Goal: Transaction & Acquisition: Download file/media

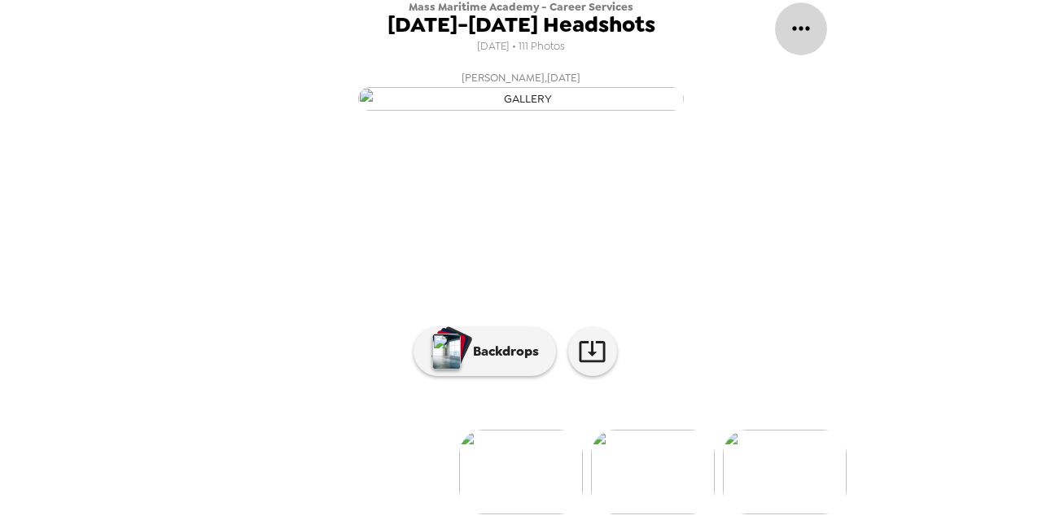
click at [797, 22] on icon "gallery menu" at bounding box center [801, 28] width 26 height 26
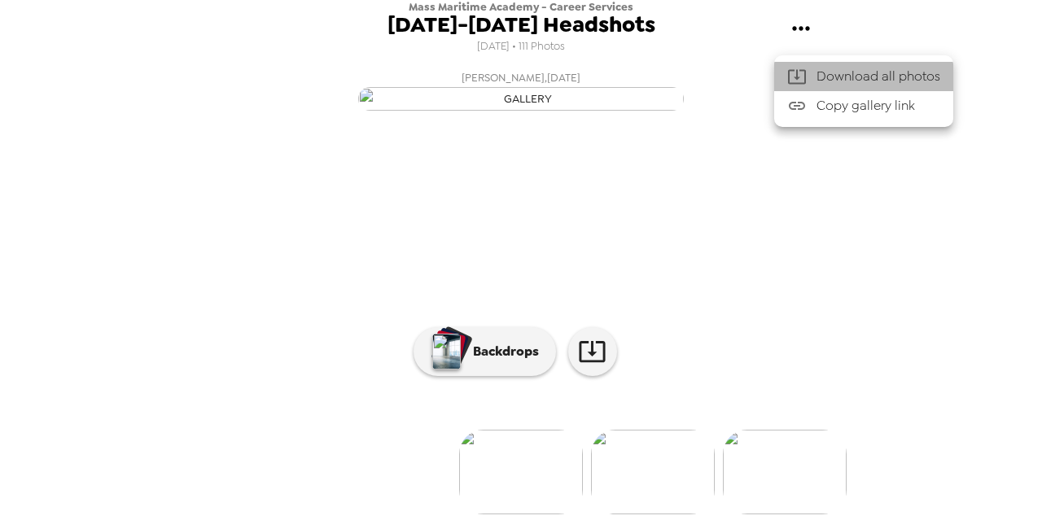
click at [834, 77] on span "Download all photos" at bounding box center [879, 77] width 124 height 20
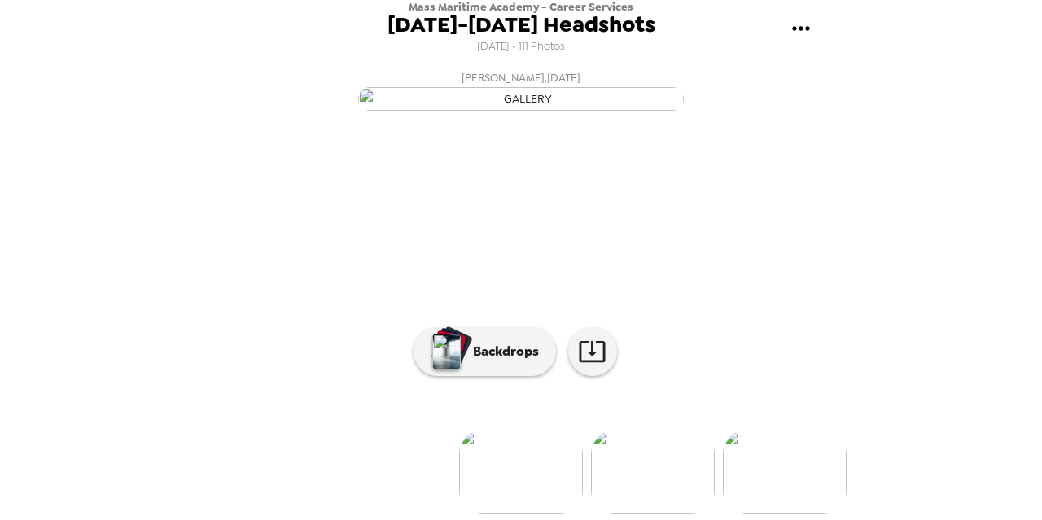
scroll to position [184, 0]
click at [585, 341] on icon at bounding box center [592, 351] width 26 height 21
click at [912, 131] on div "Mass Maritime Academy - Career Services October 8-9, 2025 Headshots 9/30/2025 •…" at bounding box center [521, 260] width 1042 height 520
click at [545, 448] on img at bounding box center [598, 472] width 124 height 85
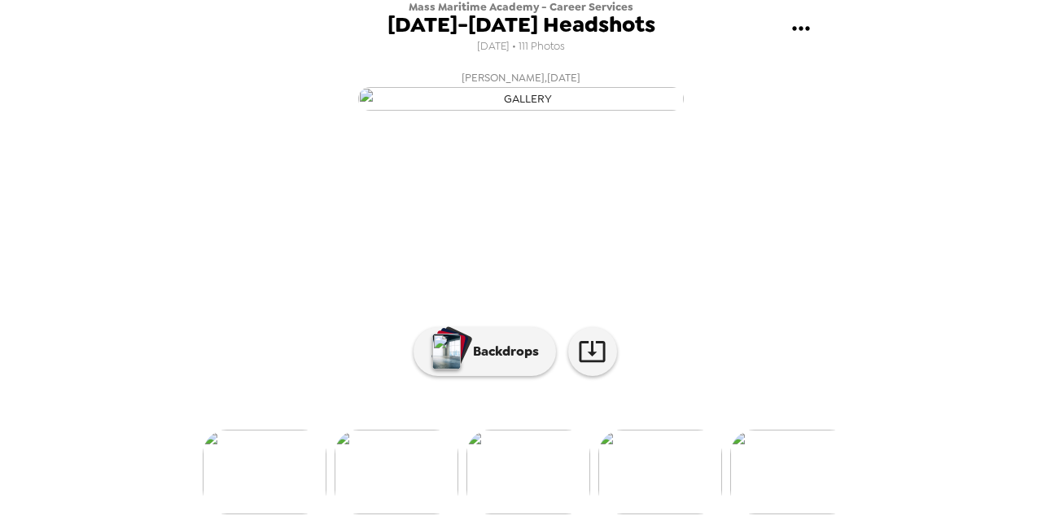
scroll to position [184, 0]
click at [663, 469] on img at bounding box center [660, 472] width 124 height 85
click at [628, 460] on img at bounding box center [639, 472] width 124 height 85
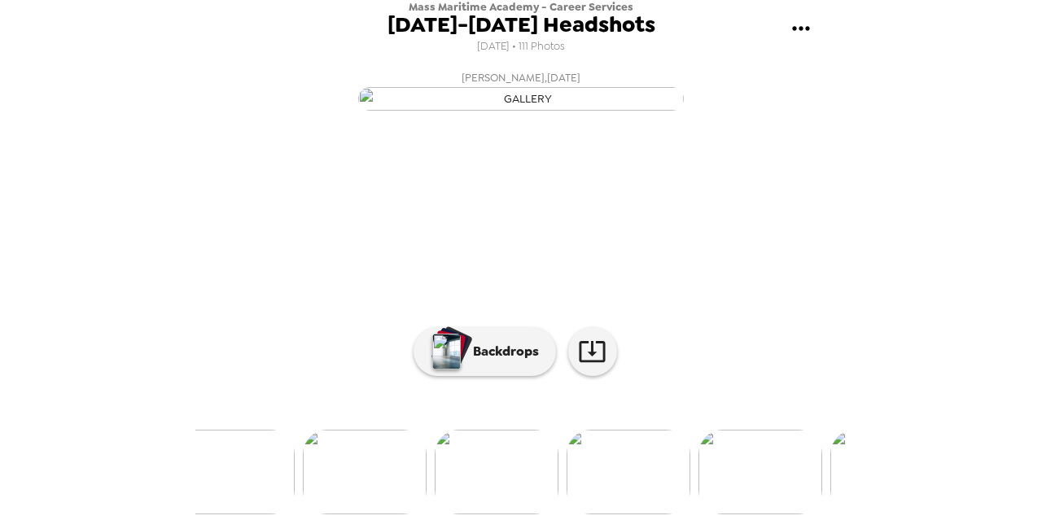
click at [618, 473] on img at bounding box center [629, 472] width 124 height 85
click at [672, 471] on img at bounding box center [661, 472] width 124 height 85
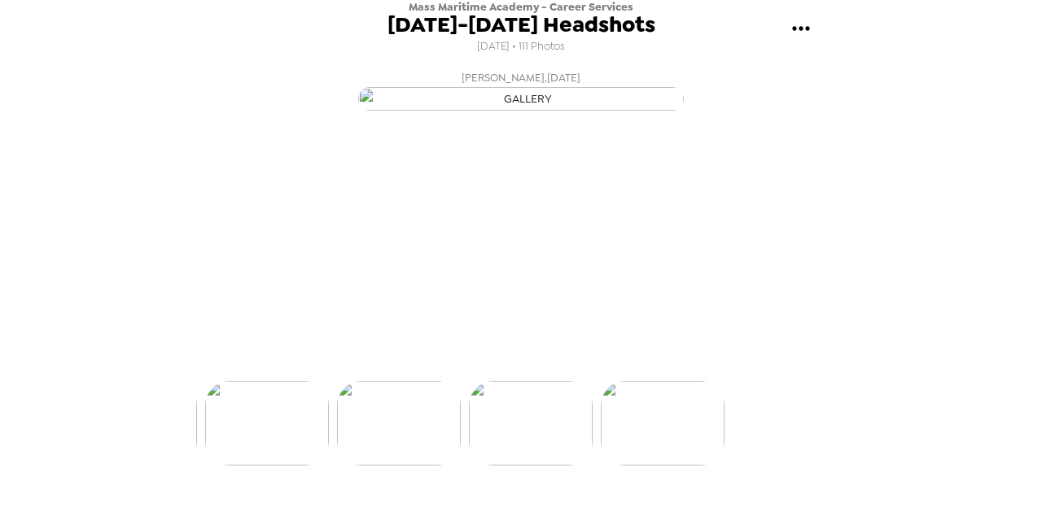
scroll to position [0, 14367]
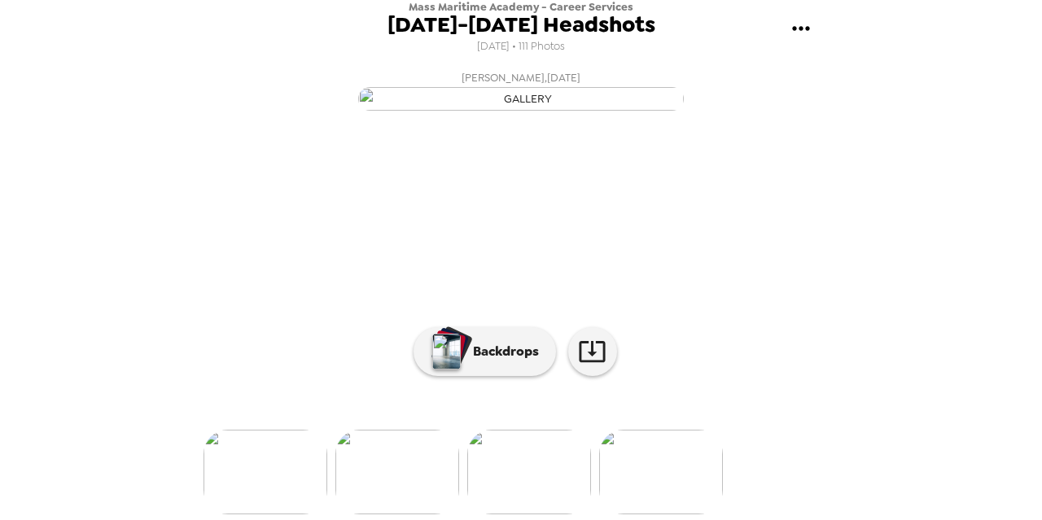
click at [685, 449] on img at bounding box center [661, 472] width 124 height 85
click at [477, 342] on p "Backdrops" at bounding box center [502, 352] width 74 height 20
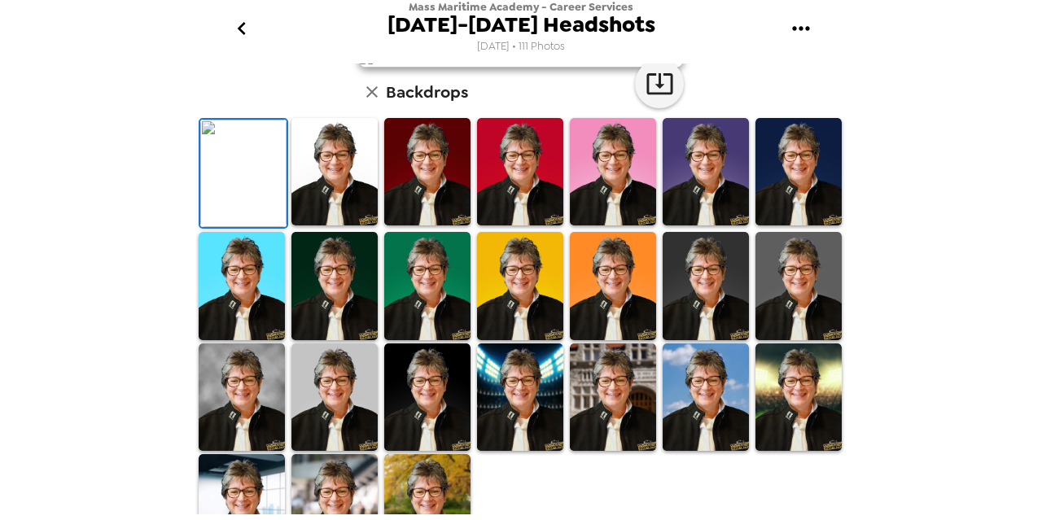
scroll to position [21, 0]
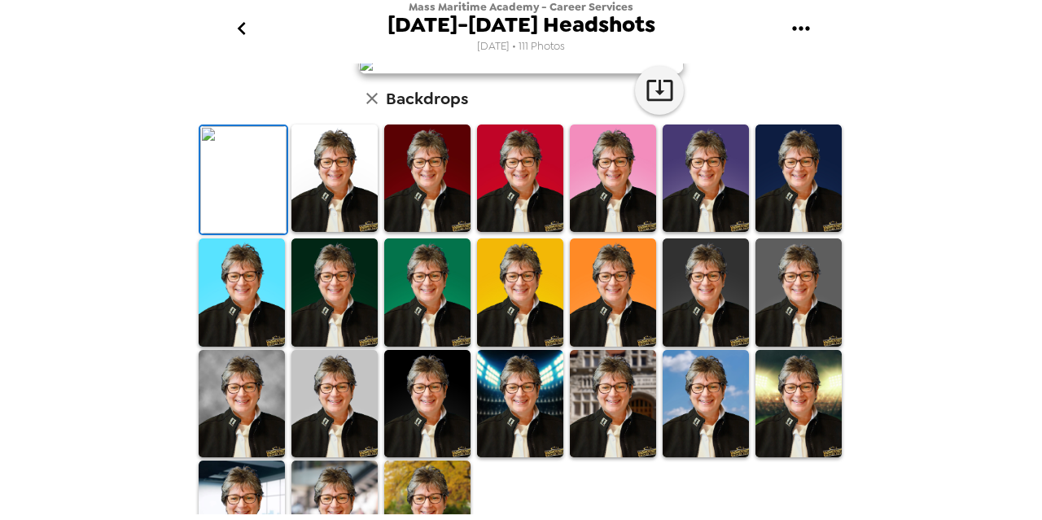
click at [277, 250] on div "Nancy Vanasse , 10-08-2025 Backdrops" at bounding box center [520, 306] width 651 height 528
click at [362, 108] on icon "button" at bounding box center [372, 99] width 20 height 20
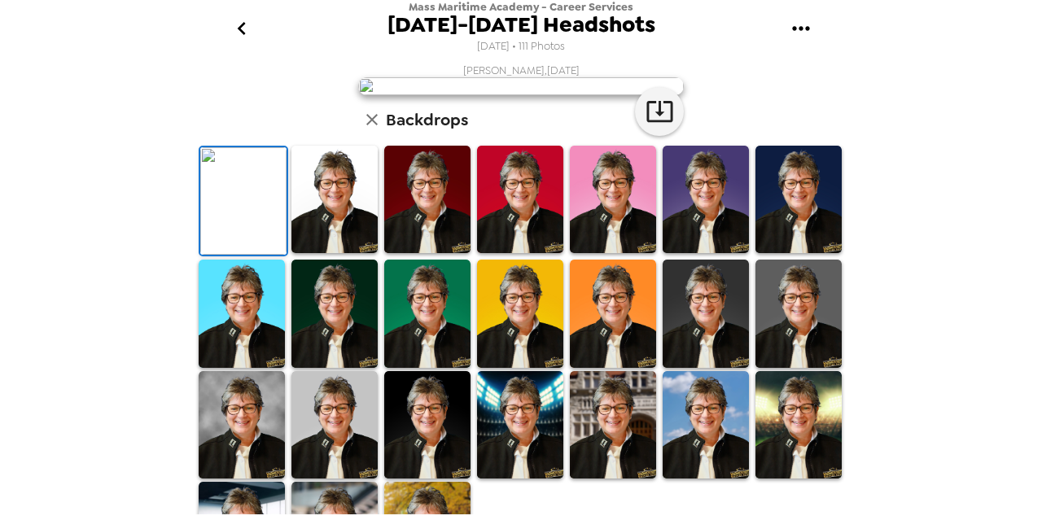
scroll to position [244, 0]
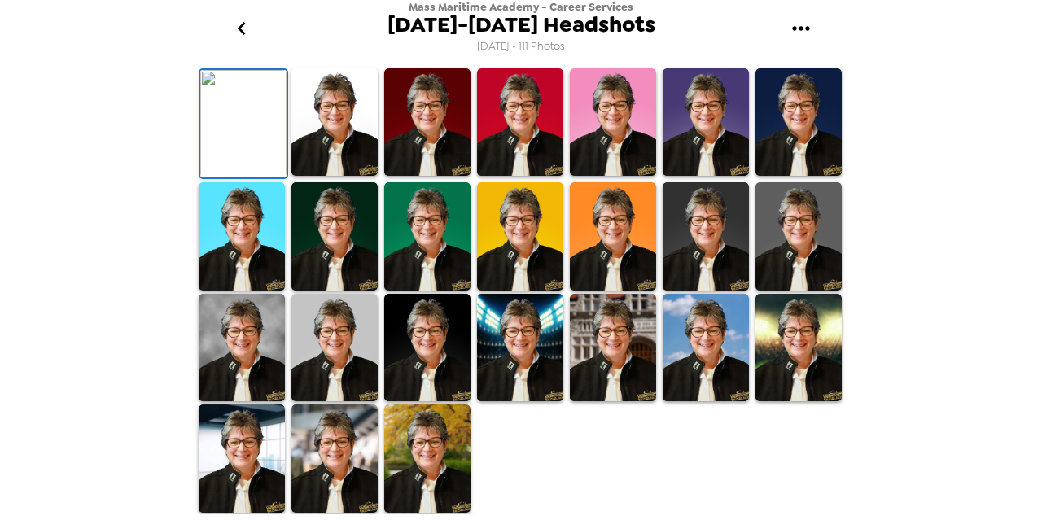
drag, startPoint x: 292, startPoint y: 201, endPoint x: 378, endPoint y: 198, distance: 85.5
click at [291, 201] on div "Nancy Vanasse , 10-08-2025 Backdrops" at bounding box center [520, 250] width 651 height 528
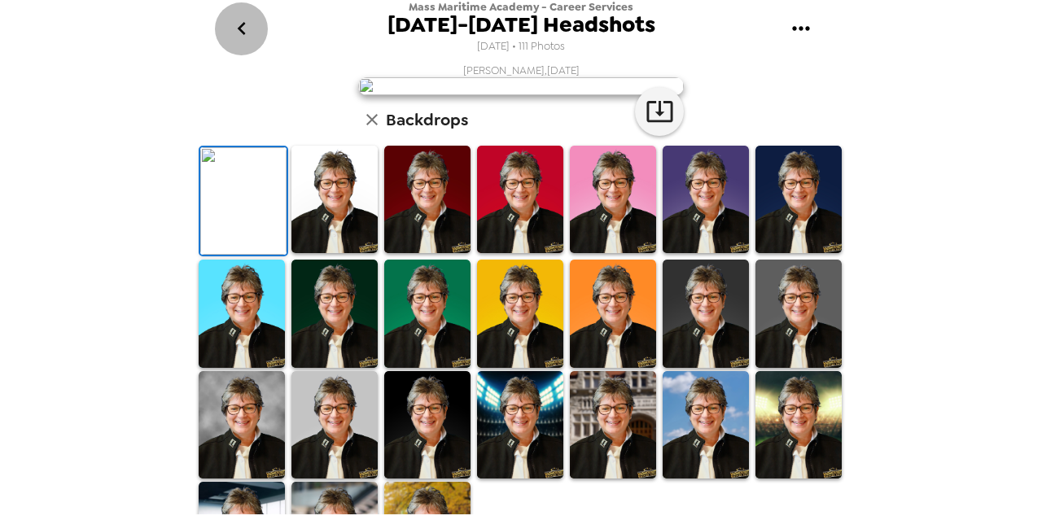
click at [231, 28] on icon "go back" at bounding box center [242, 28] width 26 height 26
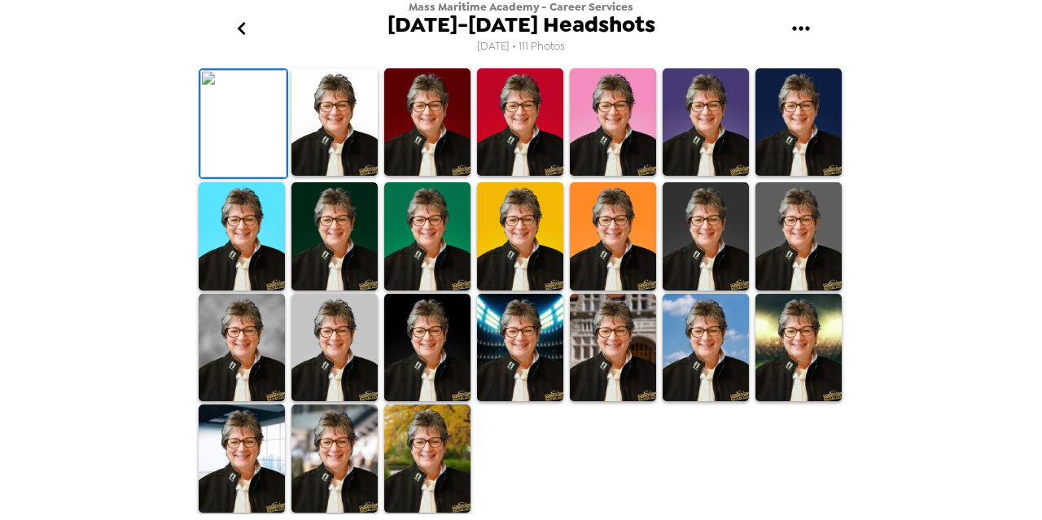
scroll to position [163, 0]
click at [362, 52] on icon "button" at bounding box center [372, 43] width 20 height 20
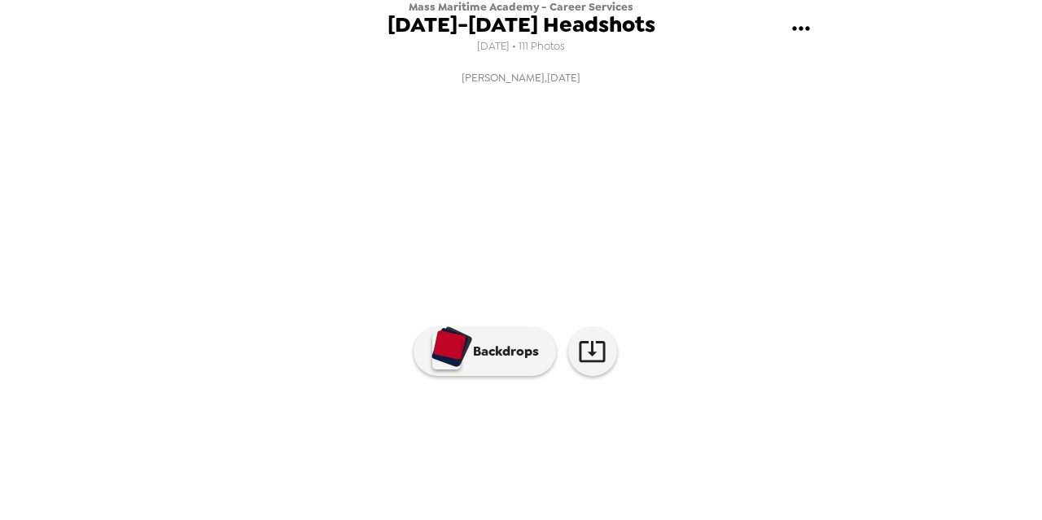
scroll to position [0, 14499]
click at [293, 116] on button "Nancy Vanasse , 10-08-2025" at bounding box center [520, 90] width 651 height 52
click at [266, 446] on img at bounding box center [266, 472] width 124 height 85
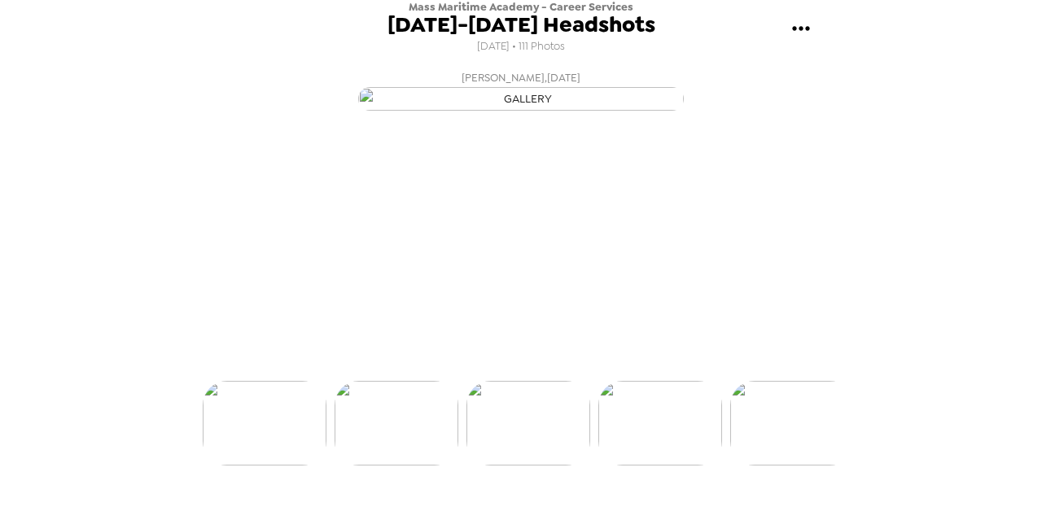
scroll to position [0, 14235]
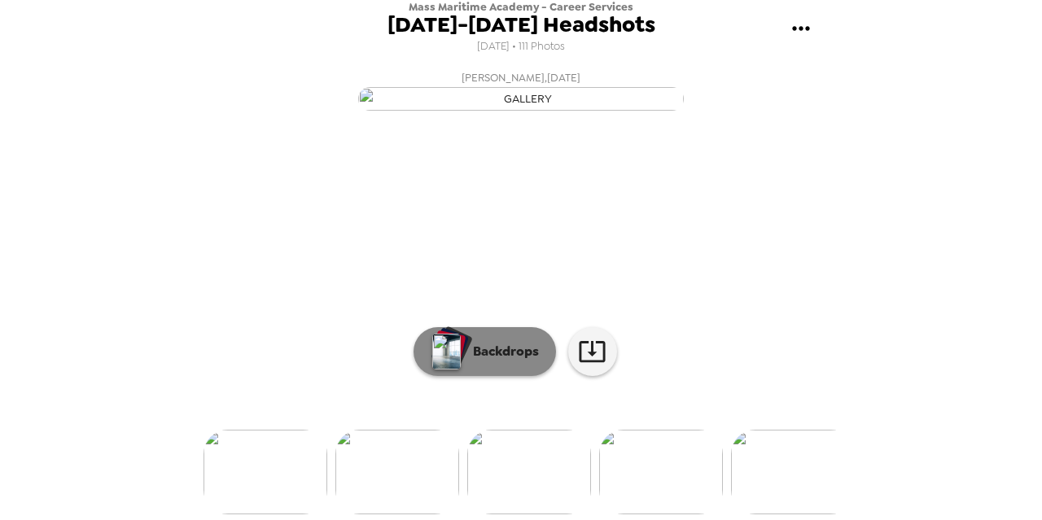
click at [501, 361] on p "Backdrops" at bounding box center [502, 352] width 74 height 20
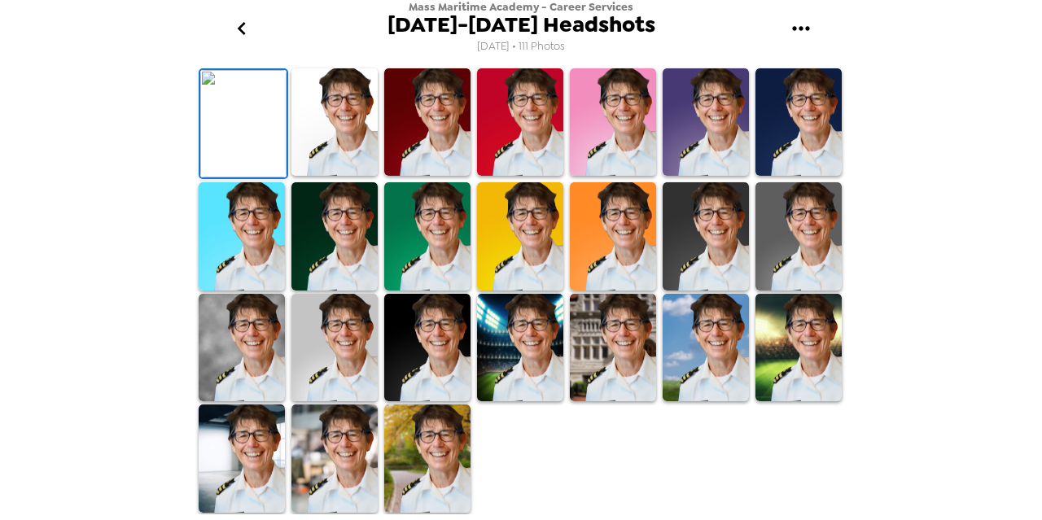
scroll to position [570, 0]
click at [238, 326] on img at bounding box center [242, 348] width 86 height 108
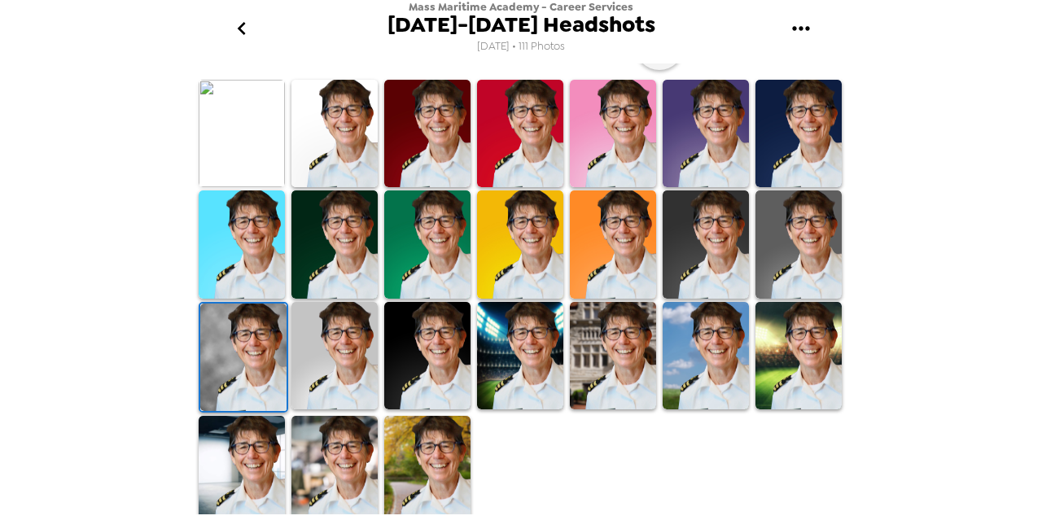
scroll to position [568, 0]
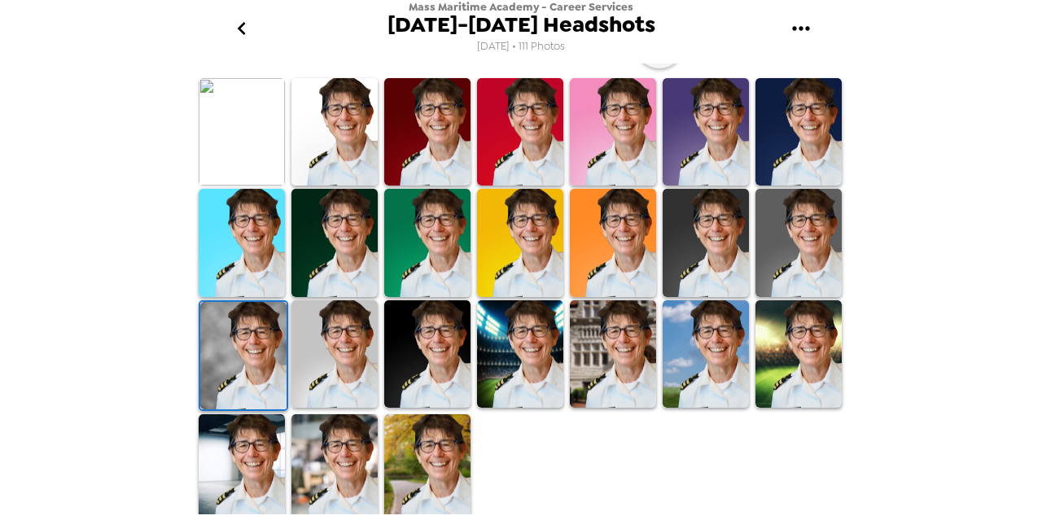
click at [703, 331] on img at bounding box center [706, 354] width 86 height 108
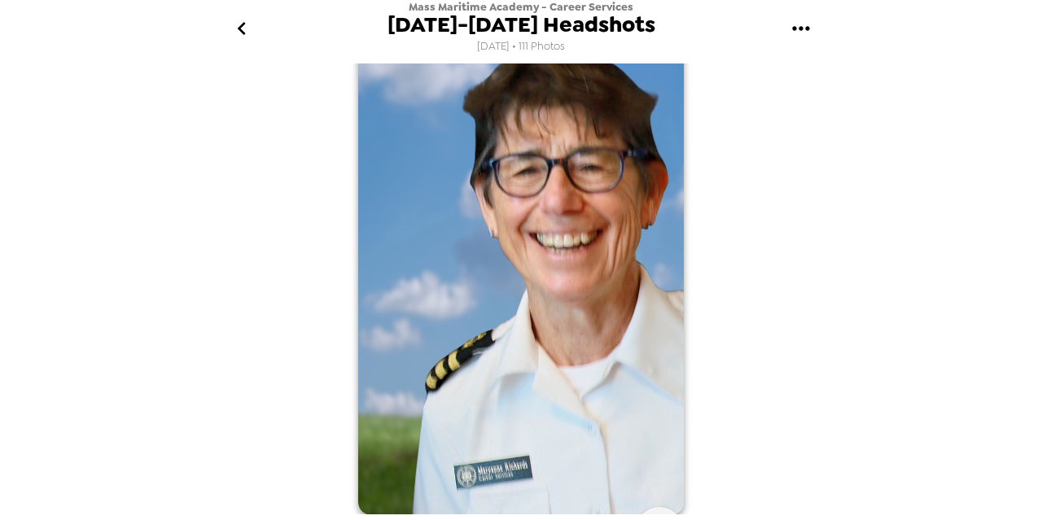
scroll to position [0, 0]
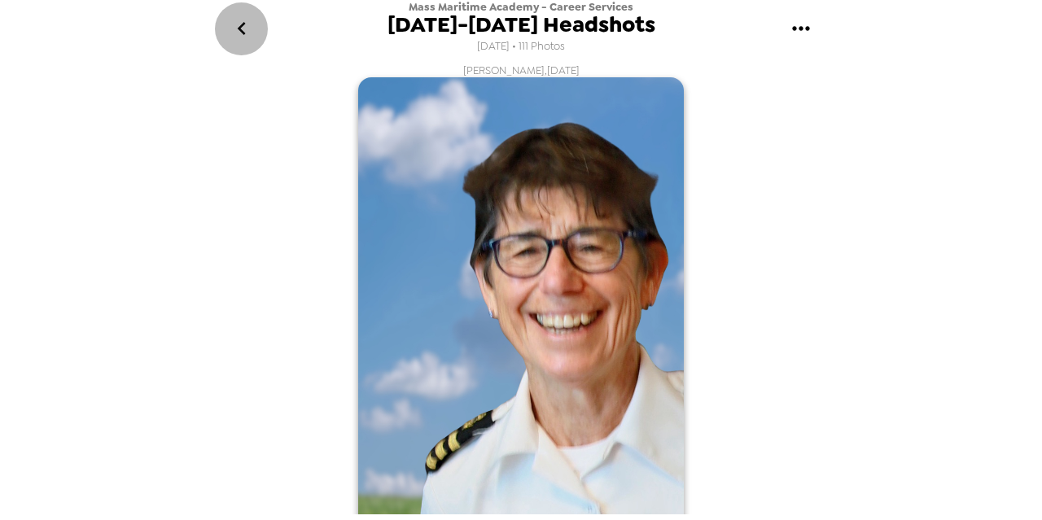
click at [238, 24] on icon "go back" at bounding box center [242, 28] width 26 height 26
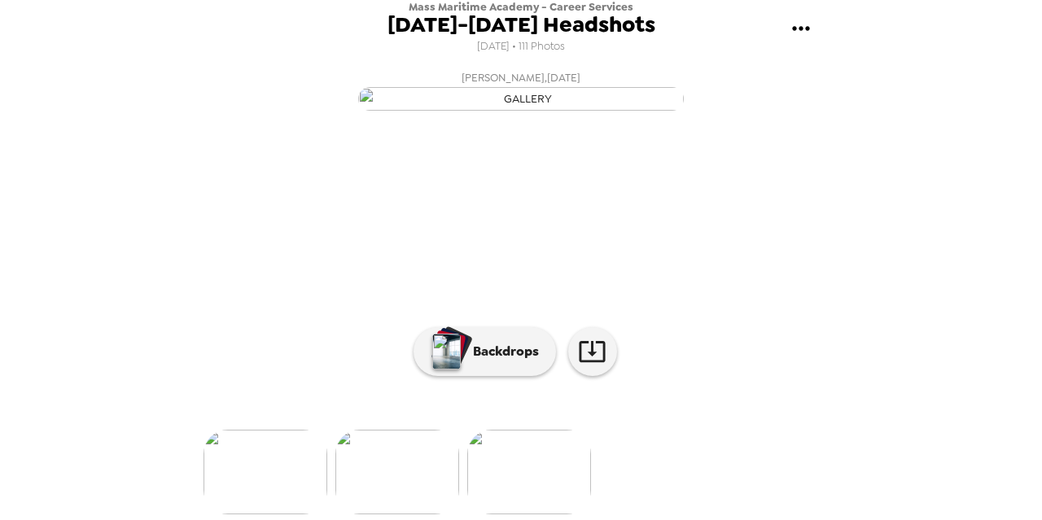
scroll to position [184, 0]
click at [396, 474] on img at bounding box center [397, 472] width 124 height 85
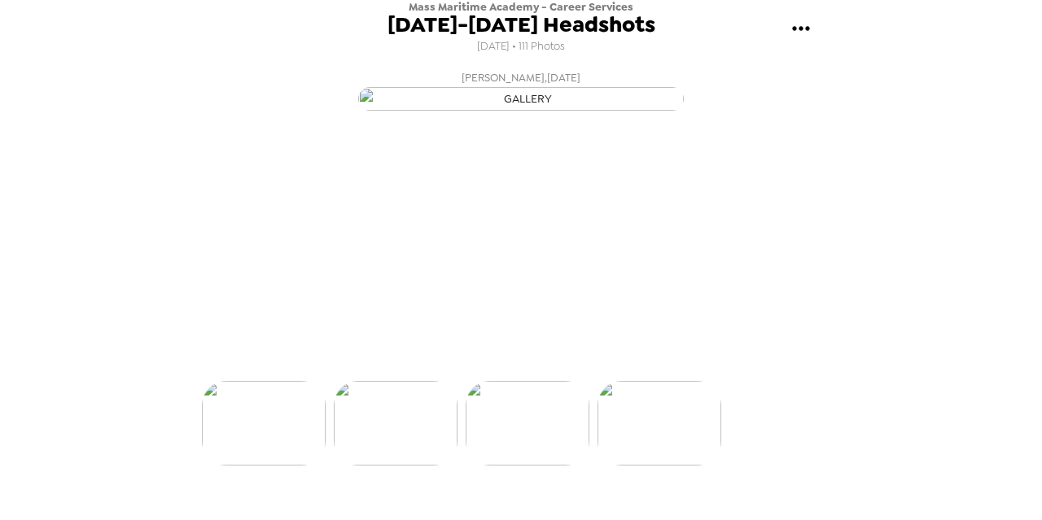
scroll to position [0, 14367]
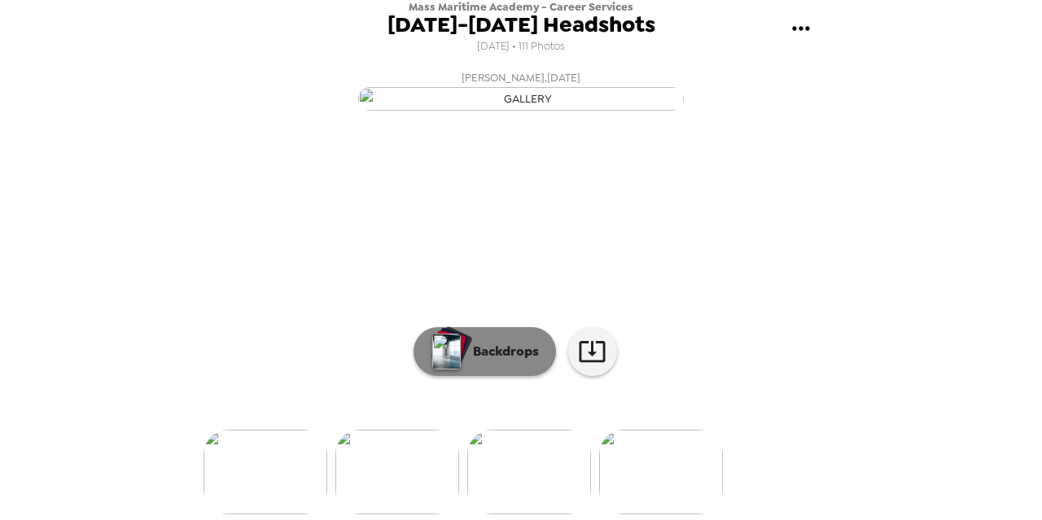
click at [506, 361] on p "Backdrops" at bounding box center [502, 352] width 74 height 20
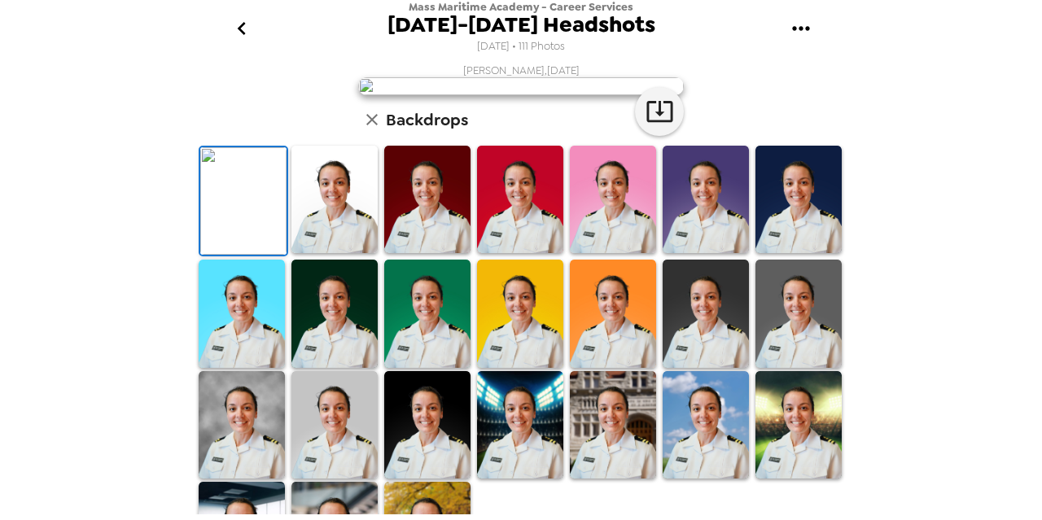
scroll to position [0, 0]
click at [234, 33] on icon "go back" at bounding box center [242, 28] width 26 height 26
